Goal: Answer question/provide support

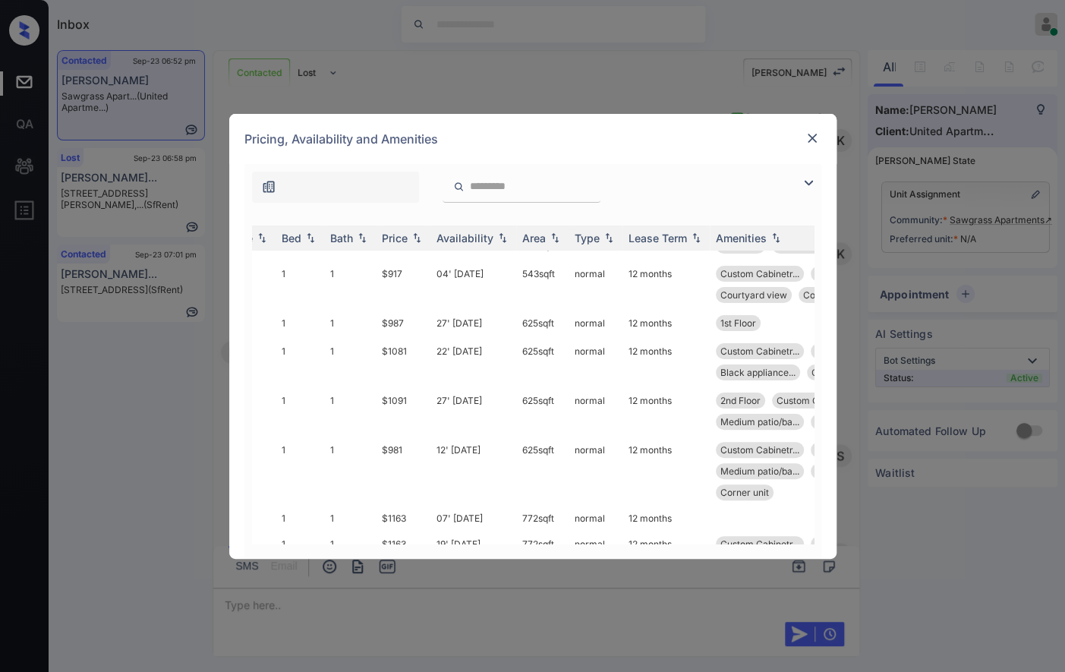
scroll to position [202, 0]
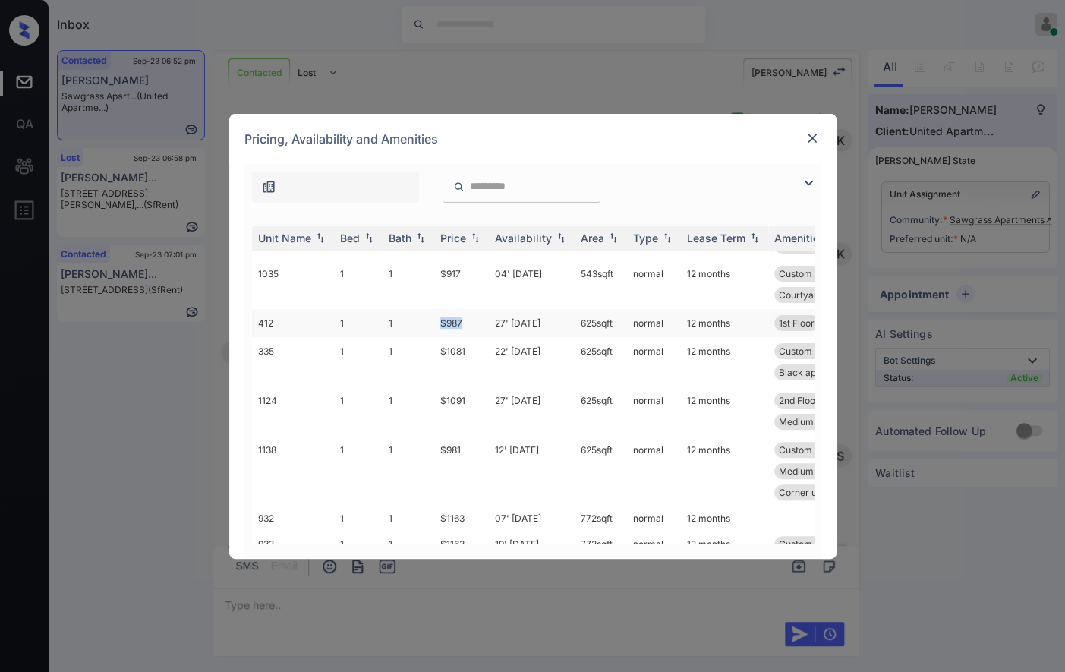
drag, startPoint x: 467, startPoint y: 319, endPoint x: 429, endPoint y: 319, distance: 38.7
click at [429, 319] on tr "412 1 1 $987 27' Sep 25 625 sqft normal 12 months 1st Floor" at bounding box center [648, 323] width 793 height 28
copy tr "$987"
click at [489, 326] on td "27' [DATE]" at bounding box center [532, 323] width 86 height 28
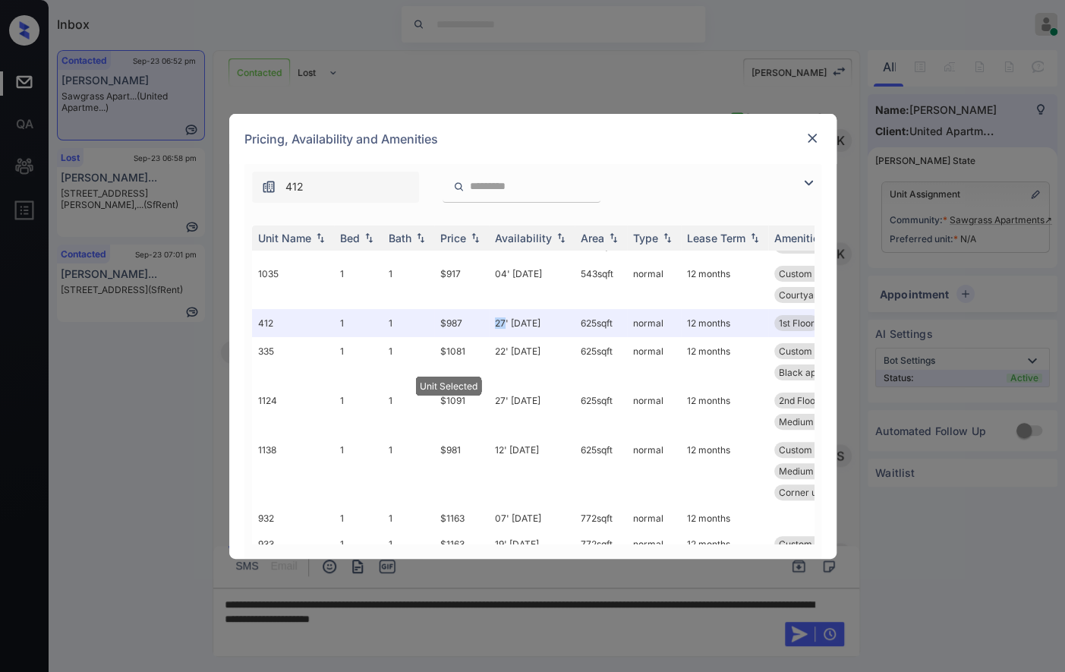
click at [813, 142] on img at bounding box center [811, 138] width 15 height 15
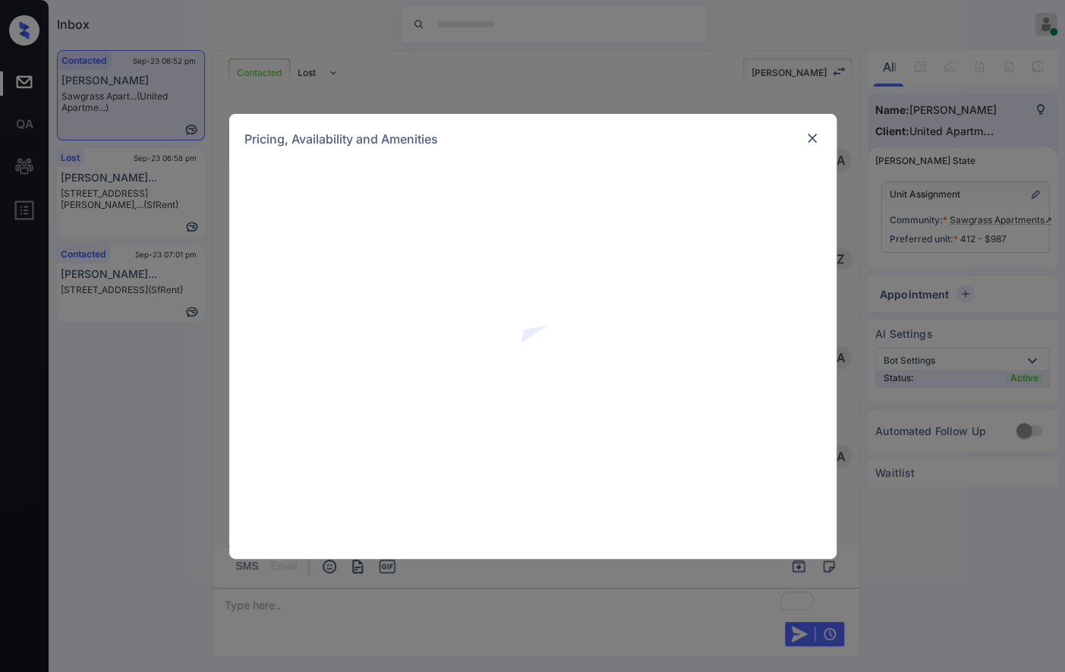
scroll to position [575, 0]
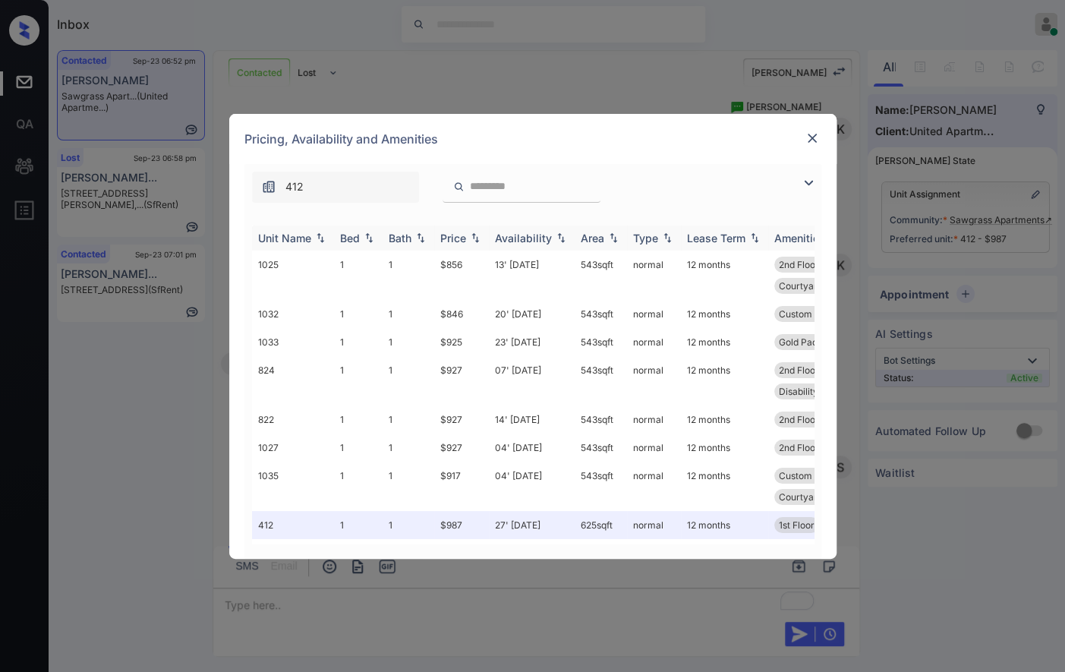
click at [472, 234] on img at bounding box center [474, 237] width 15 height 11
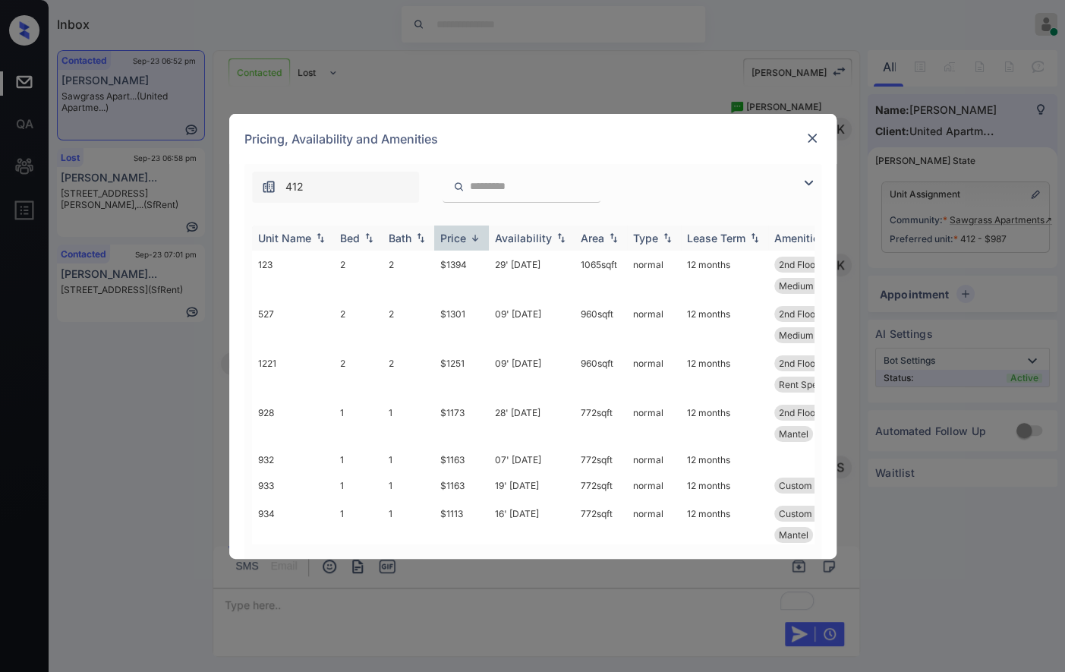
click at [472, 234] on img at bounding box center [474, 237] width 15 height 11
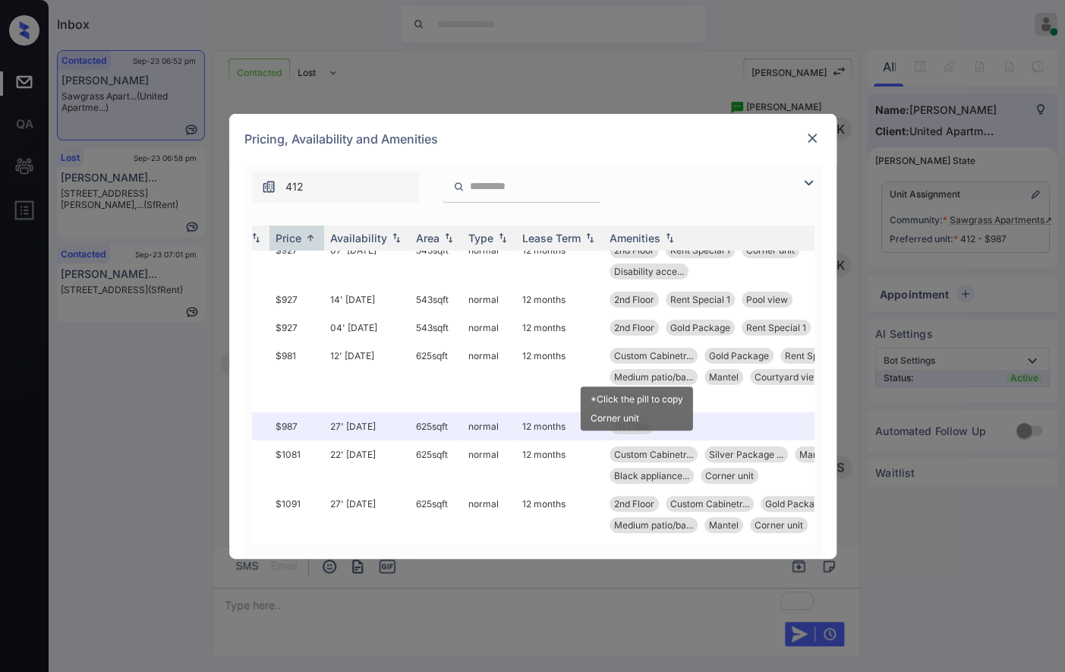
scroll to position [202, 165]
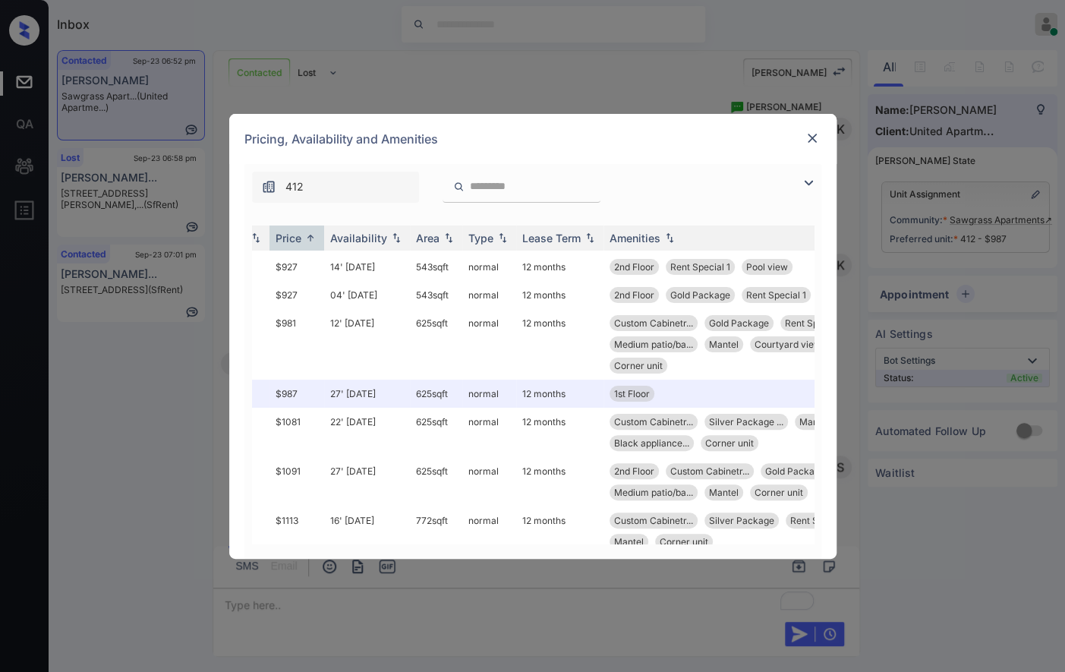
click at [492, 612] on div "**********" at bounding box center [532, 336] width 1065 height 672
click at [804, 143] on img at bounding box center [811, 138] width 15 height 15
